Goal: Task Accomplishment & Management: Use online tool/utility

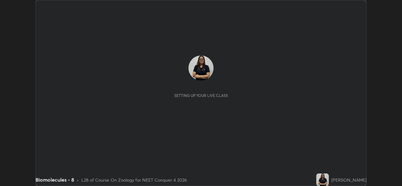
scroll to position [186, 401]
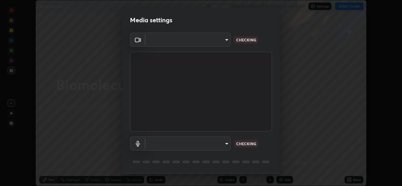
type input "b4951f90531da0d842cdcd629816b7b2be3c5c01230d926a2f210d32d9644bff"
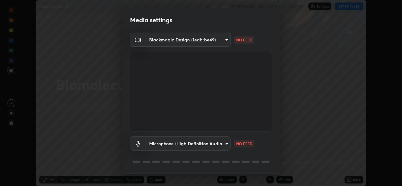
click at [222, 146] on body "Erase all Biomolecules - 8 Recording WAS SCHEDULED TO START AT 12:00 PM Setting…" at bounding box center [201, 93] width 402 height 186
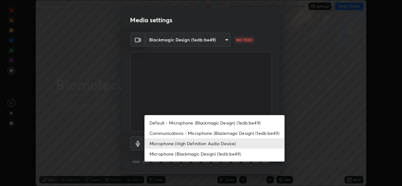
click at [173, 124] on li "Default - Microphone (Blackmagic Design) (1edb:be49)" at bounding box center [214, 123] width 140 height 10
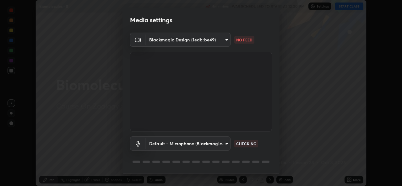
scroll to position [20, 0]
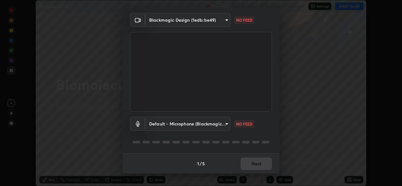
click at [228, 123] on body "Erase all Biomolecules - 8 Recording WAS SCHEDULED TO START AT 12:00 PM Setting…" at bounding box center [201, 93] width 402 height 186
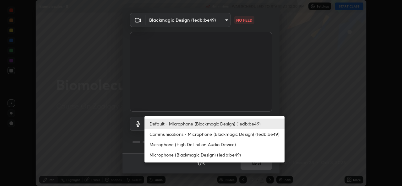
click at [219, 145] on li "Microphone (High Definition Audio Device)" at bounding box center [214, 144] width 140 height 10
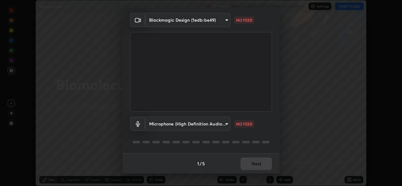
type input "99848f2a9d109760ec62b66e2f255c73a791916cfc686045695a6d5e2156f403"
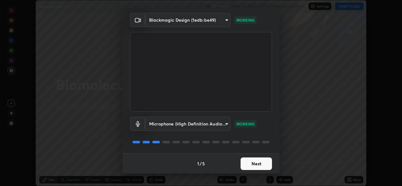
click at [263, 162] on button "Next" at bounding box center [255, 163] width 31 height 13
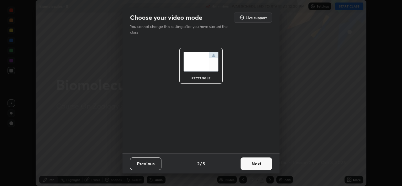
scroll to position [0, 0]
click at [263, 164] on button "Next" at bounding box center [255, 163] width 31 height 13
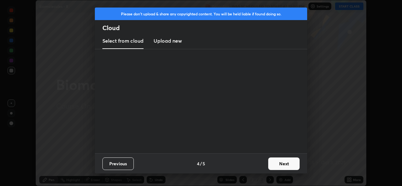
click at [264, 162] on div "Previous 4 / 5 Next" at bounding box center [201, 163] width 212 height 20
click at [265, 164] on div "Previous 4 / 5 Next" at bounding box center [201, 163] width 212 height 20
click at [273, 166] on button "Next" at bounding box center [283, 163] width 31 height 13
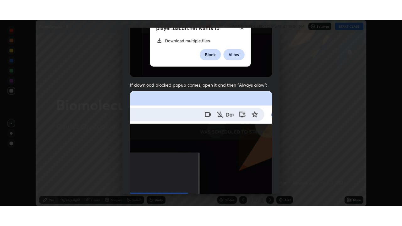
scroll to position [148, 0]
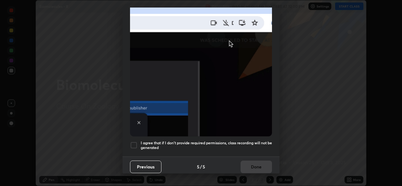
click at [137, 144] on div at bounding box center [134, 145] width 8 height 8
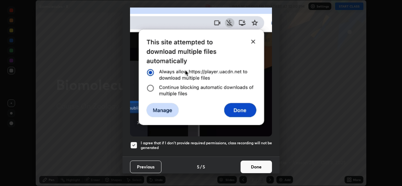
click at [248, 167] on button "Done" at bounding box center [255, 167] width 31 height 13
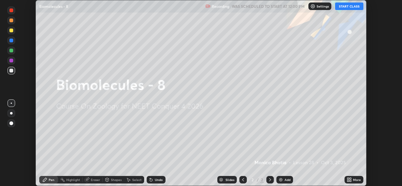
click at [359, 3] on button "START CLASS" at bounding box center [349, 7] width 28 height 8
click at [348, 181] on icon at bounding box center [348, 181] width 2 height 2
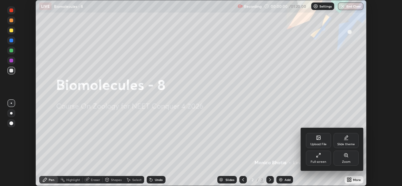
click at [322, 157] on div "Full screen" at bounding box center [318, 158] width 25 height 15
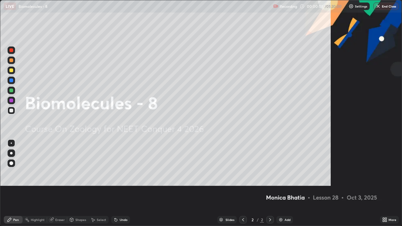
scroll to position [226, 402]
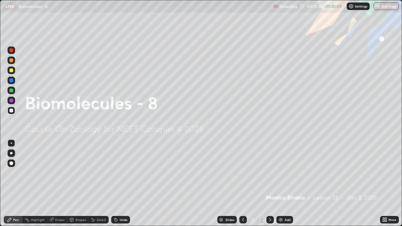
click at [285, 186] on div "Add" at bounding box center [284, 220] width 17 height 8
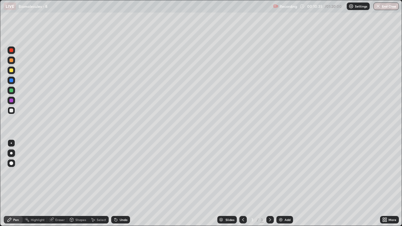
click at [11, 153] on div at bounding box center [11, 153] width 3 height 3
click at [10, 70] on div at bounding box center [11, 70] width 4 height 4
click at [285, 186] on div "Add" at bounding box center [284, 220] width 17 height 8
click at [78, 186] on div "Shapes" at bounding box center [80, 219] width 11 height 3
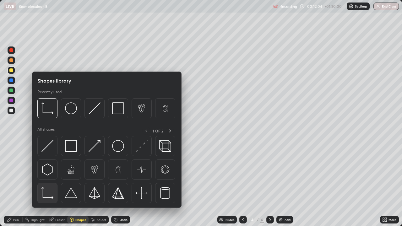
click at [47, 186] on img at bounding box center [47, 193] width 12 height 12
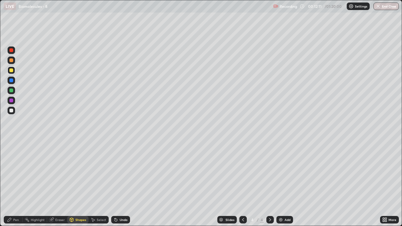
click at [12, 111] on div at bounding box center [11, 111] width 4 height 4
click at [14, 186] on div "Pen" at bounding box center [13, 220] width 19 height 8
click at [11, 101] on div at bounding box center [11, 101] width 4 height 4
click at [12, 90] on div at bounding box center [11, 90] width 4 height 4
click at [11, 81] on div at bounding box center [11, 80] width 4 height 4
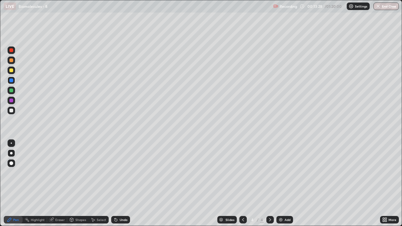
click at [14, 110] on div at bounding box center [12, 111] width 8 height 8
click at [285, 186] on div "Add" at bounding box center [287, 219] width 6 height 3
click at [11, 71] on div at bounding box center [11, 70] width 4 height 4
click at [11, 98] on div at bounding box center [12, 101] width 8 height 8
click at [287, 186] on div "Add" at bounding box center [284, 220] width 17 height 8
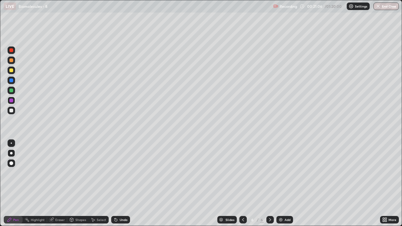
click at [12, 110] on div at bounding box center [11, 111] width 4 height 4
click at [8, 92] on div at bounding box center [12, 91] width 8 height 8
click at [284, 186] on div "Add" at bounding box center [284, 220] width 17 height 8
click at [11, 111] on div at bounding box center [11, 111] width 4 height 4
click at [242, 186] on div at bounding box center [243, 220] width 8 height 8
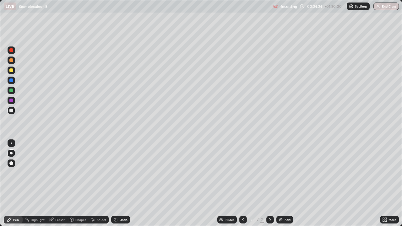
click at [244, 186] on icon at bounding box center [242, 219] width 5 height 5
click at [286, 186] on div "Add" at bounding box center [287, 219] width 6 height 3
click at [13, 61] on div at bounding box center [11, 60] width 4 height 4
click at [11, 102] on div at bounding box center [11, 101] width 4 height 4
click at [59, 186] on div "Eraser" at bounding box center [59, 219] width 9 height 3
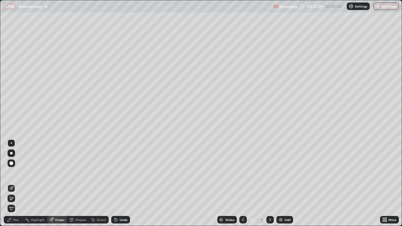
click at [11, 186] on icon at bounding box center [9, 219] width 5 height 5
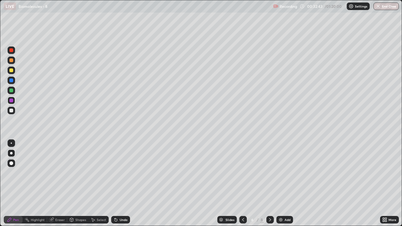
click at [11, 61] on div at bounding box center [11, 60] width 4 height 4
click at [14, 87] on div at bounding box center [12, 91] width 8 height 8
click at [242, 186] on icon at bounding box center [242, 219] width 5 height 5
click at [268, 186] on icon at bounding box center [269, 219] width 5 height 5
click at [242, 186] on icon at bounding box center [242, 219] width 5 height 5
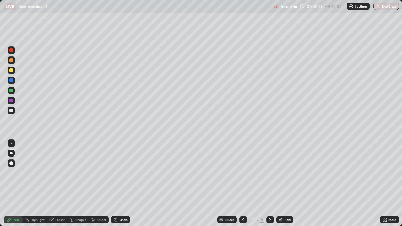
click at [269, 186] on icon at bounding box center [269, 219] width 5 height 5
click at [268, 186] on icon at bounding box center [269, 219] width 5 height 5
click at [242, 186] on div at bounding box center [243, 220] width 8 height 8
click at [11, 113] on div at bounding box center [12, 111] width 8 height 8
click at [269, 186] on icon at bounding box center [269, 219] width 5 height 5
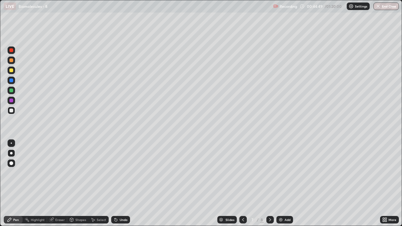
click at [269, 186] on icon at bounding box center [270, 219] width 2 height 3
click at [11, 71] on div at bounding box center [11, 70] width 4 height 4
click at [242, 186] on icon at bounding box center [242, 219] width 5 height 5
click at [270, 186] on div at bounding box center [270, 219] width 8 height 13
click at [14, 100] on div at bounding box center [12, 101] width 8 height 8
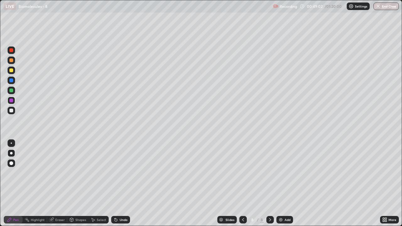
click at [242, 186] on icon at bounding box center [242, 219] width 5 height 5
click at [244, 186] on div at bounding box center [243, 220] width 8 height 8
click at [269, 186] on icon at bounding box center [269, 219] width 5 height 5
click at [266, 186] on div at bounding box center [270, 220] width 8 height 8
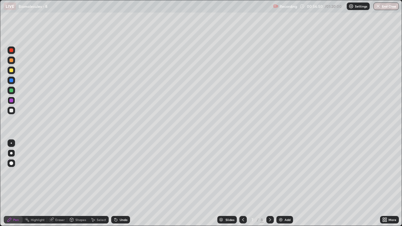
click at [243, 186] on icon at bounding box center [242, 219] width 5 height 5
click at [241, 186] on icon at bounding box center [242, 219] width 5 height 5
click at [269, 186] on icon at bounding box center [269, 219] width 5 height 5
click at [59, 186] on div "Eraser" at bounding box center [57, 220] width 20 height 8
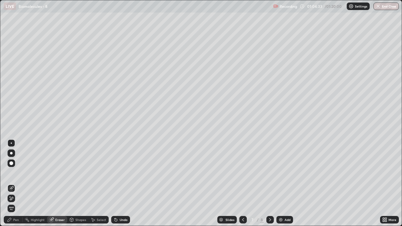
click at [271, 186] on icon at bounding box center [269, 219] width 5 height 5
click at [283, 186] on div "Add" at bounding box center [284, 220] width 17 height 8
click at [13, 150] on div at bounding box center [12, 153] width 8 height 8
click at [15, 186] on div "Pen" at bounding box center [16, 219] width 6 height 3
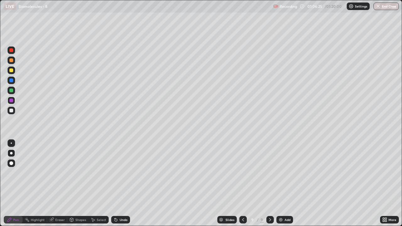
click at [14, 111] on div at bounding box center [12, 111] width 8 height 8
click at [289, 186] on div "Add" at bounding box center [284, 220] width 17 height 8
click at [80, 186] on div "Shapes" at bounding box center [80, 219] width 11 height 3
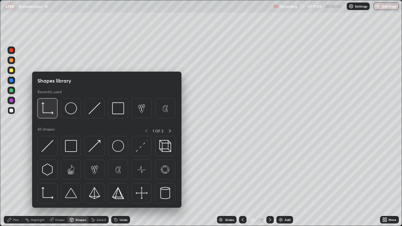
click at [48, 114] on div at bounding box center [47, 108] width 20 height 20
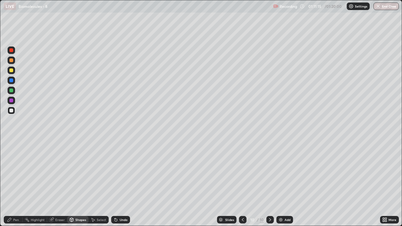
click at [16, 186] on div "Pen" at bounding box center [16, 219] width 6 height 3
click at [12, 101] on div at bounding box center [11, 101] width 4 height 4
click at [12, 111] on div at bounding box center [11, 111] width 4 height 4
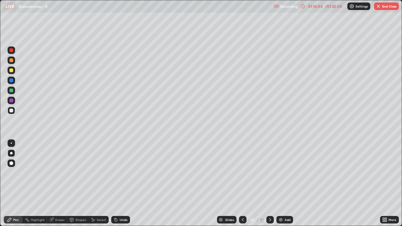
click at [240, 186] on div at bounding box center [243, 220] width 8 height 8
click at [386, 3] on button "End Class" at bounding box center [386, 7] width 25 height 8
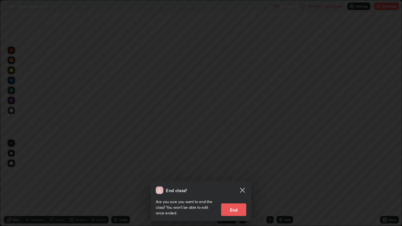
click at [239, 186] on button "End" at bounding box center [233, 209] width 25 height 13
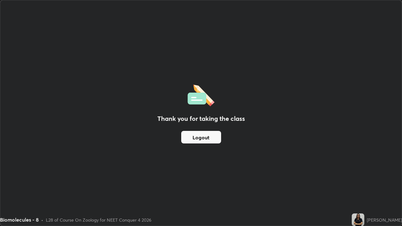
click at [216, 138] on button "Logout" at bounding box center [201, 137] width 40 height 13
